Goal: Task Accomplishment & Management: Use online tool/utility

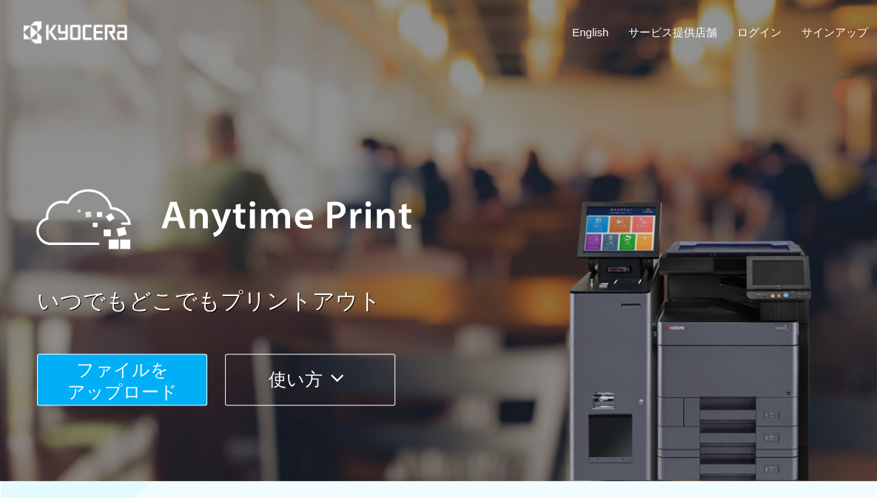
click at [164, 387] on span "ファイルを ​​アップロード" at bounding box center [122, 380] width 110 height 42
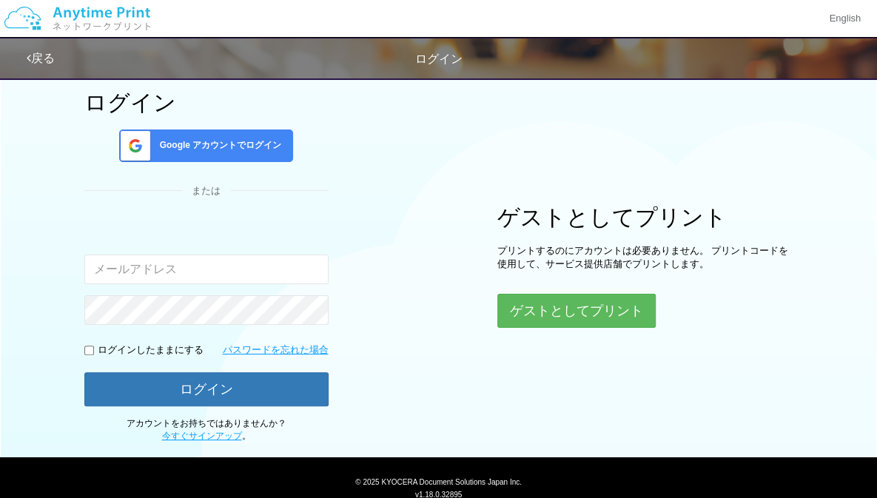
scroll to position [68, 0]
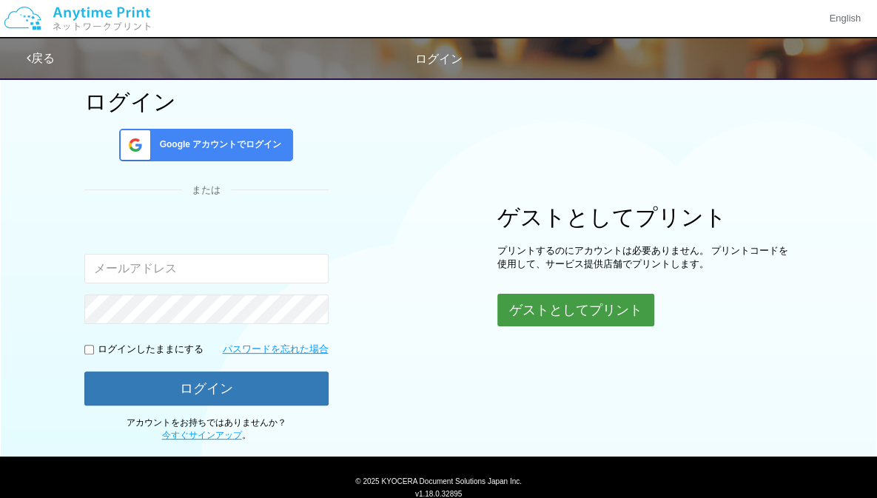
click at [543, 305] on button "ゲストとしてプリント" at bounding box center [575, 310] width 157 height 33
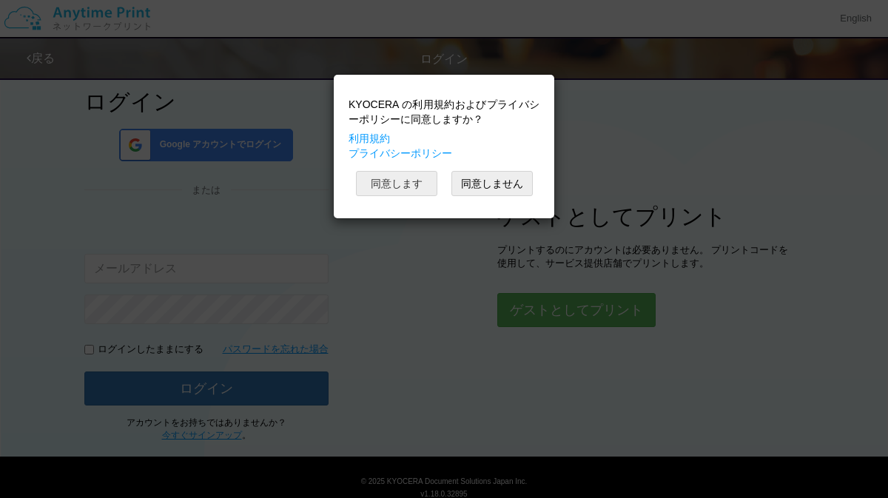
click at [382, 181] on button "同意します" at bounding box center [396, 183] width 81 height 25
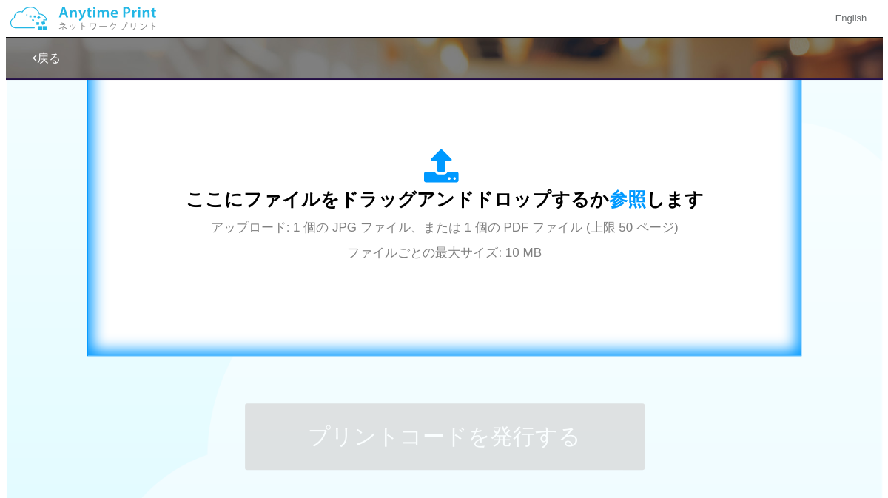
scroll to position [506, 0]
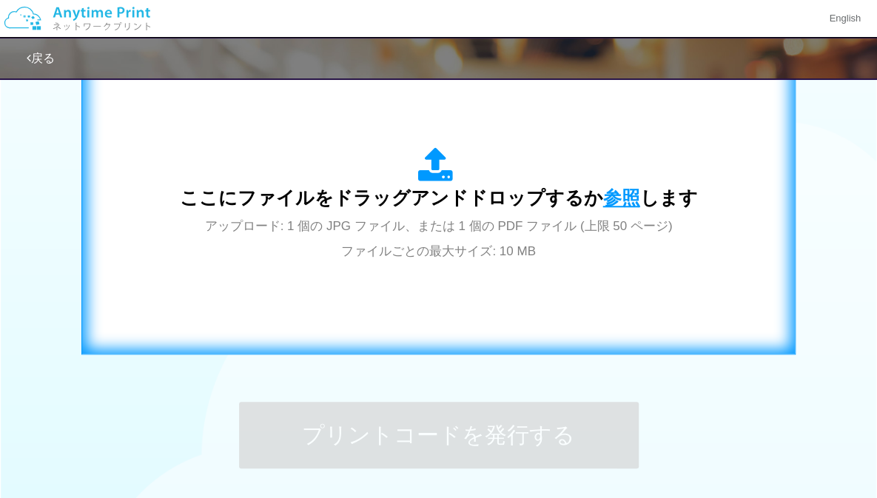
click at [614, 195] on span "参照" at bounding box center [621, 197] width 37 height 21
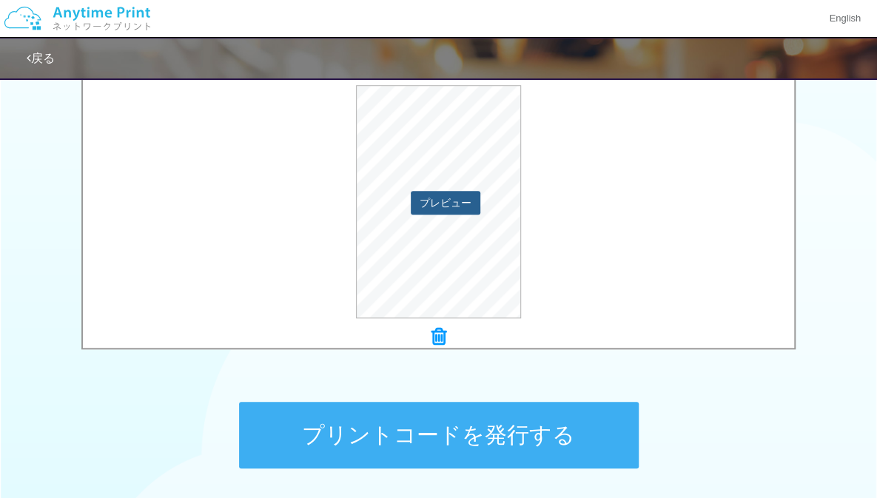
click at [445, 205] on button "プレビュー" at bounding box center [446, 203] width 70 height 24
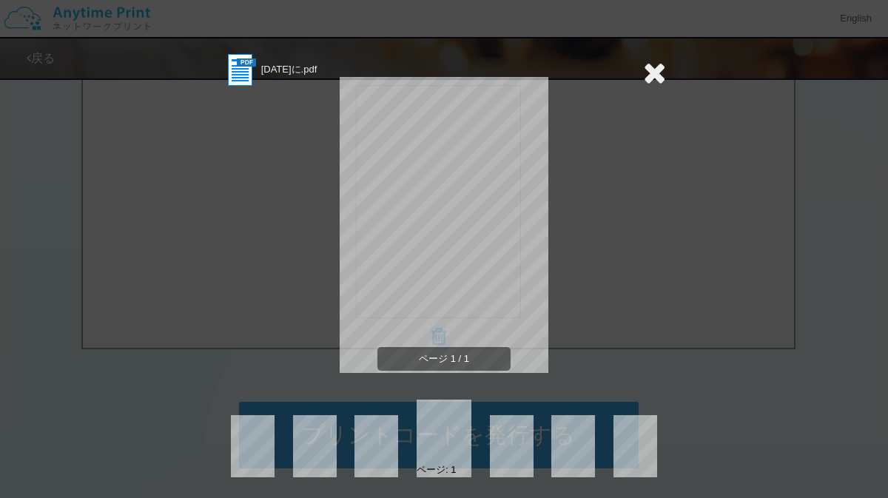
click at [648, 64] on icon at bounding box center [654, 73] width 23 height 30
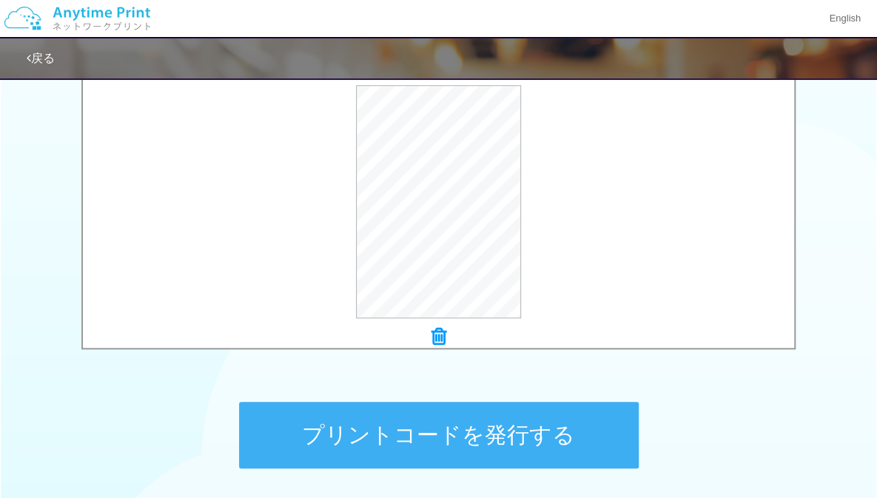
click at [541, 422] on button "プリントコードを発行する" at bounding box center [438, 435] width 399 height 67
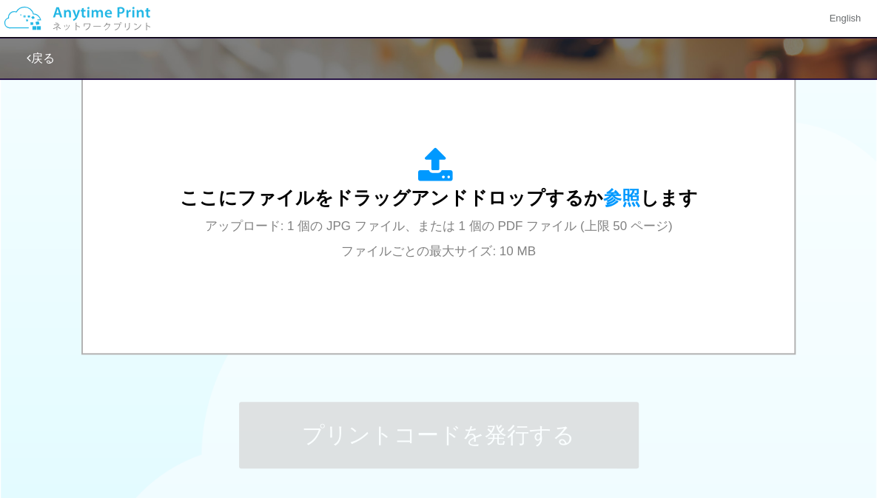
scroll to position [0, 0]
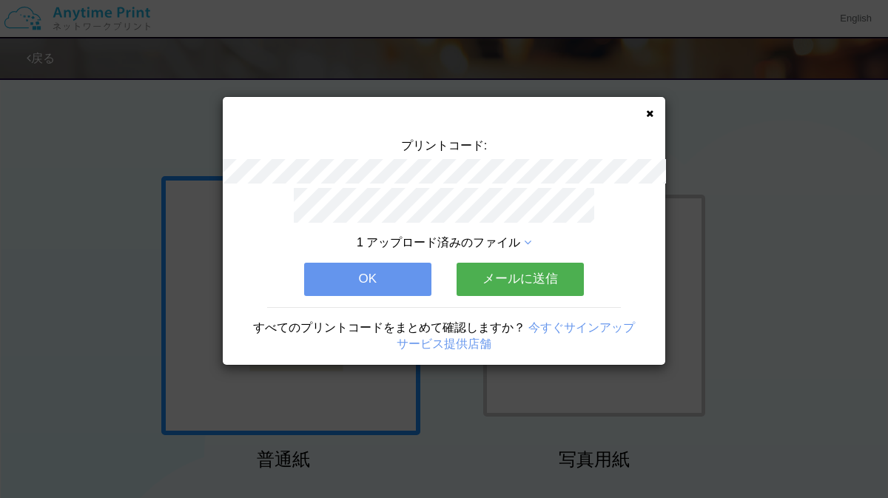
click at [652, 116] on icon at bounding box center [649, 114] width 7 height 10
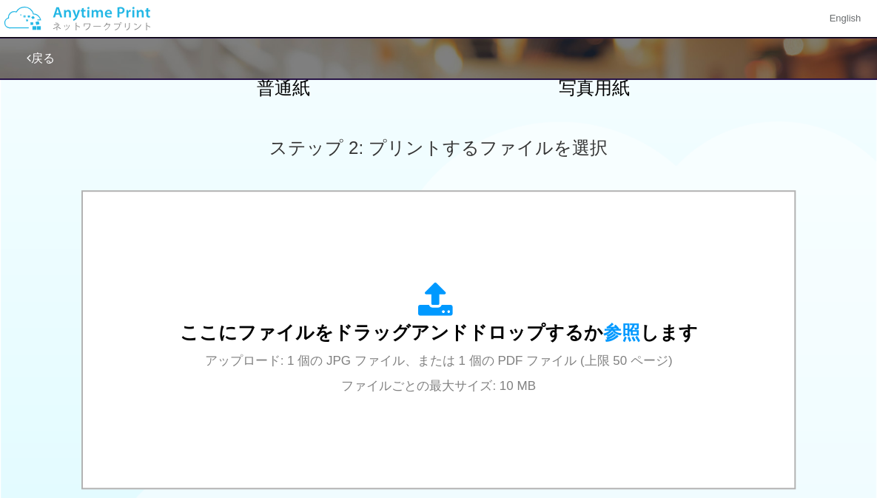
scroll to position [414, 0]
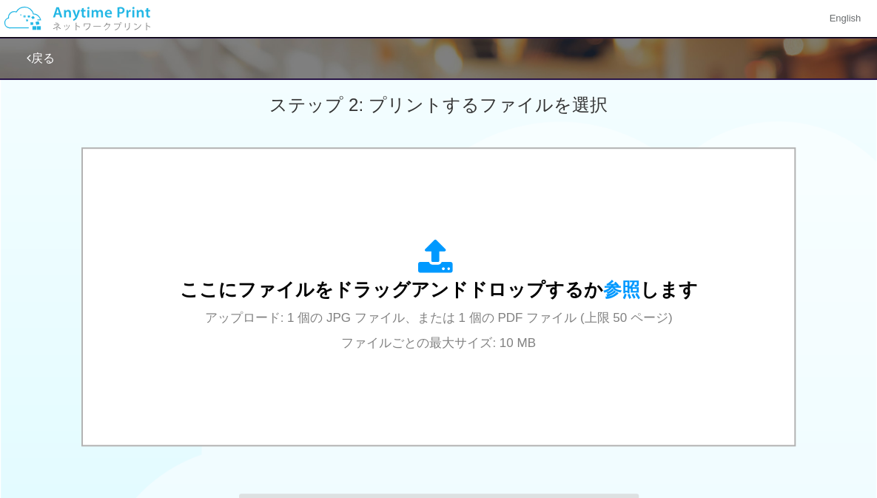
click at [831, 322] on div "ここにファイルをドラッグアンドドロップするか 参照 します アップロード: 1 個の JPG ファイル、または 1 個の PDF ファイル (上限 50 ペー…" at bounding box center [438, 298] width 877 height 302
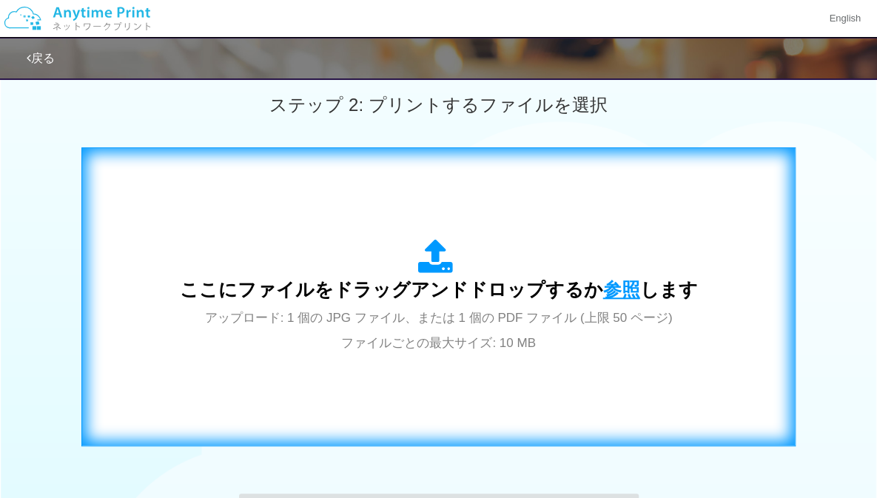
click at [620, 294] on span "参照" at bounding box center [621, 289] width 37 height 21
